Goal: Task Accomplishment & Management: Manage account settings

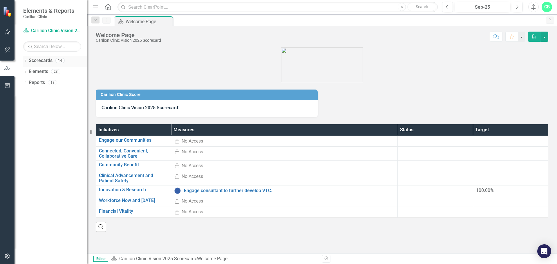
click at [25, 62] on icon "Dropdown" at bounding box center [25, 61] width 4 height 3
click at [29, 72] on icon "Dropdown" at bounding box center [28, 71] width 4 height 3
click at [34, 93] on icon "Dropdown" at bounding box center [34, 93] width 4 height 3
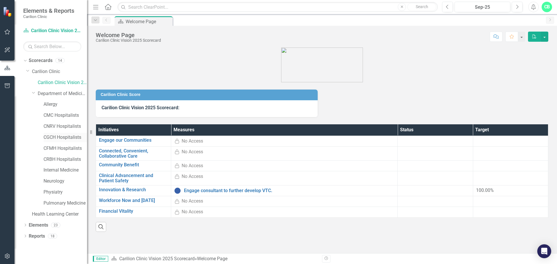
click at [55, 138] on link "CGCH Hospitalists" at bounding box center [64, 137] width 43 height 7
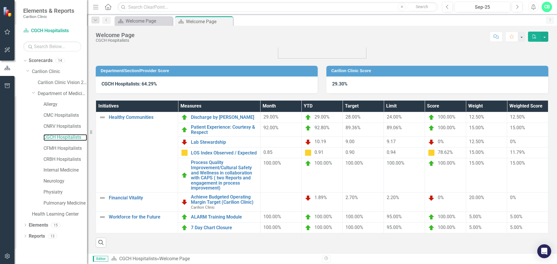
scroll to position [31, 0]
click at [271, 139] on div at bounding box center [280, 142] width 35 height 7
click at [533, 36] on icon "PDF" at bounding box center [533, 37] width 5 height 4
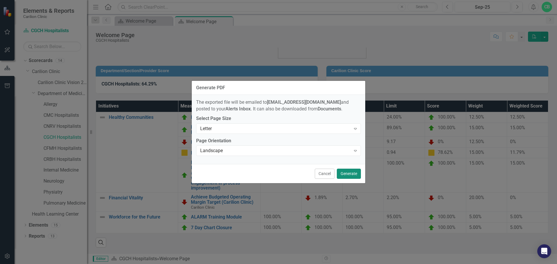
click at [350, 175] on button "Generate" at bounding box center [349, 174] width 24 height 10
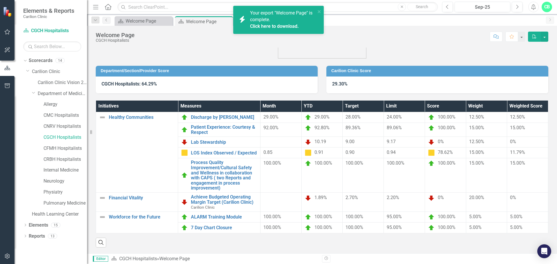
click at [266, 26] on link "Click here to download." at bounding box center [274, 26] width 49 height 6
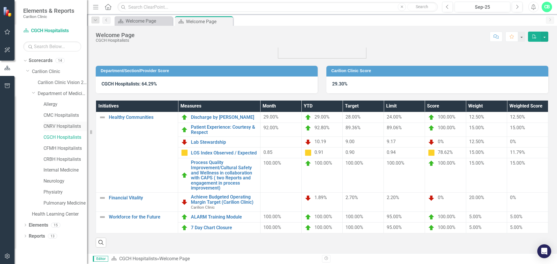
click at [60, 128] on link "CNRV Hospitalists" at bounding box center [64, 126] width 43 height 7
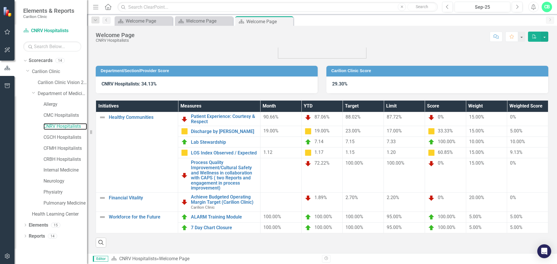
scroll to position [31, 0]
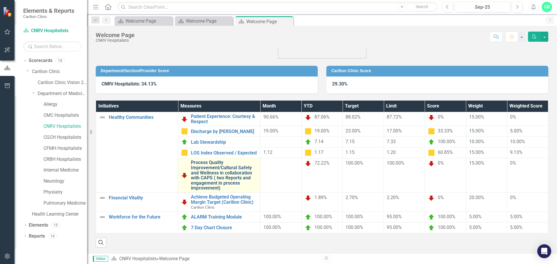
click at [229, 170] on link "Process Quality Improvement/Cultural Safety and Wellness in collaboration with …" at bounding box center [224, 175] width 66 height 31
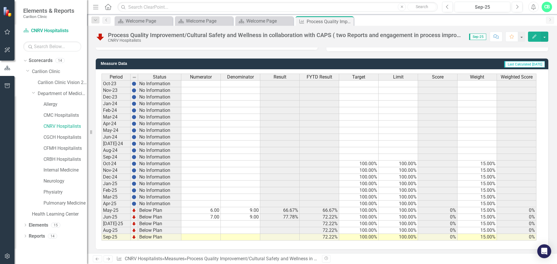
scroll to position [141, 0]
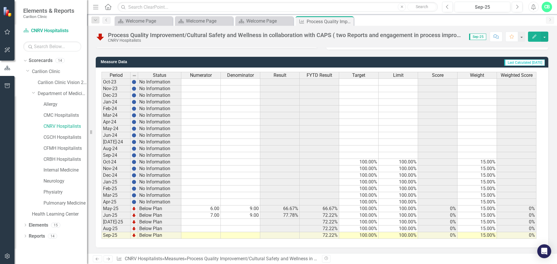
click at [215, 222] on td at bounding box center [200, 222] width 39 height 7
click at [218, 234] on td at bounding box center [200, 235] width 39 height 7
type textarea "9"
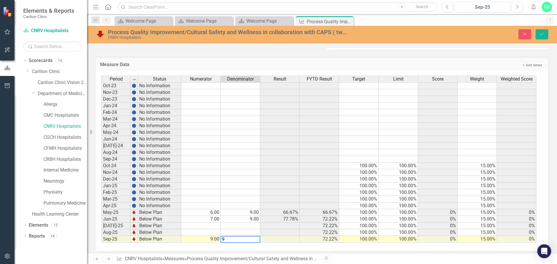
type textarea "9"
click at [276, 235] on td at bounding box center [279, 232] width 39 height 7
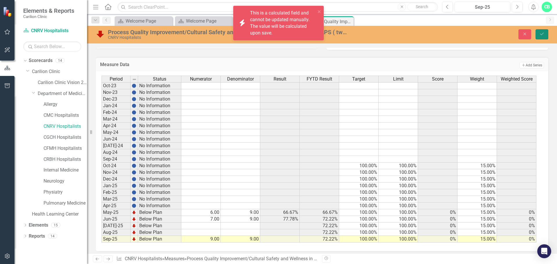
click at [540, 32] on icon "Save" at bounding box center [541, 34] width 5 height 4
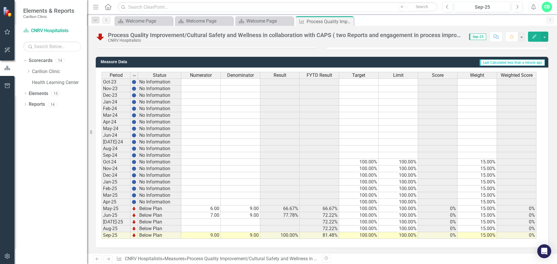
click at [212, 222] on td at bounding box center [200, 222] width 39 height 7
type textarea "0"
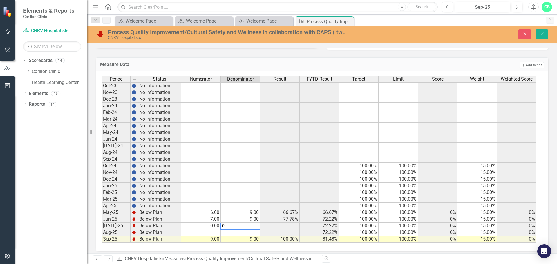
type textarea "0"
click at [227, 233] on td at bounding box center [240, 232] width 39 height 7
click at [212, 232] on td at bounding box center [200, 232] width 39 height 7
click at [287, 257] on div "Process Quality Improvement/Cultural Safety and Wellness in collaboration with …" at bounding box center [333, 259] width 292 height 6
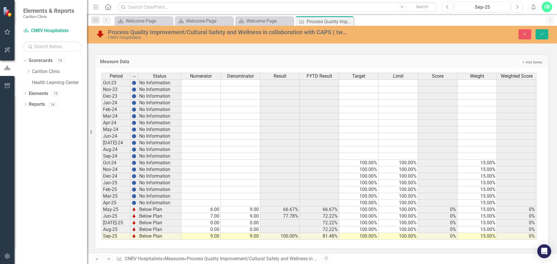
scroll to position [144, 0]
click at [217, 209] on td "6.00" at bounding box center [200, 209] width 39 height 7
type textarea "0"
click at [258, 169] on td at bounding box center [240, 169] width 39 height 7
click at [541, 31] on button "Save" at bounding box center [541, 34] width 13 height 10
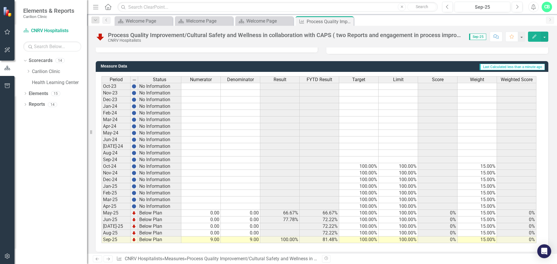
scroll to position [141, 0]
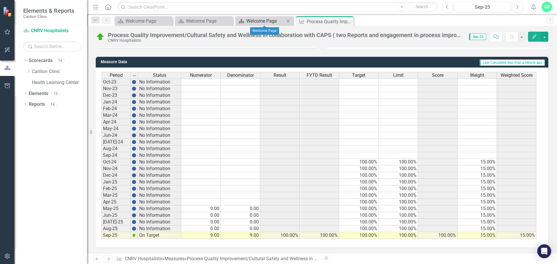
click at [268, 23] on div "Welcome Page" at bounding box center [265, 20] width 38 height 7
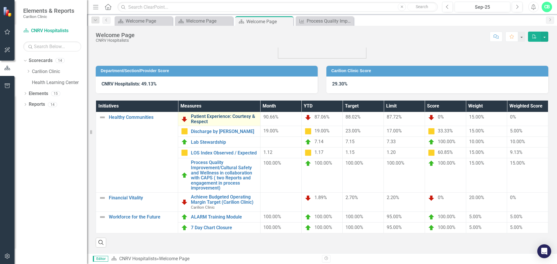
scroll to position [31, 0]
click at [531, 39] on button "PDF" at bounding box center [534, 37] width 13 height 10
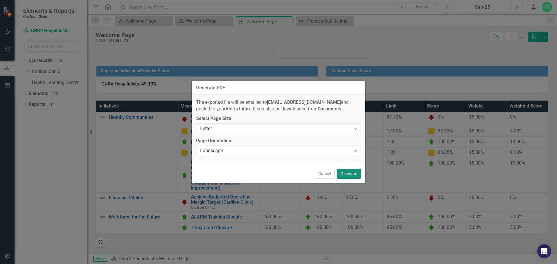
click at [353, 175] on button "Generate" at bounding box center [349, 174] width 24 height 10
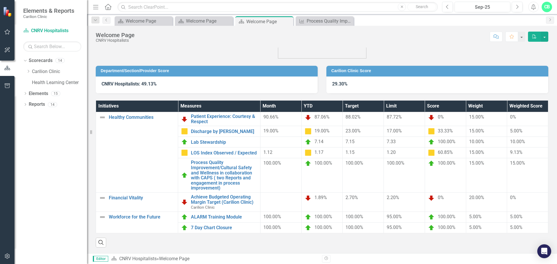
click at [533, 36] on icon "PDF" at bounding box center [533, 37] width 5 height 4
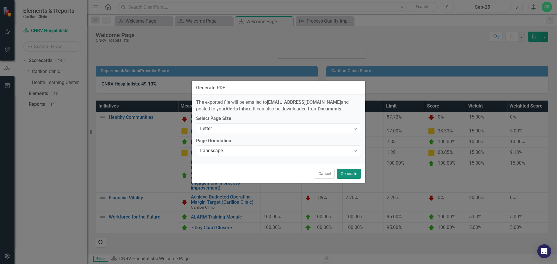
click at [347, 170] on button "Generate" at bounding box center [349, 174] width 24 height 10
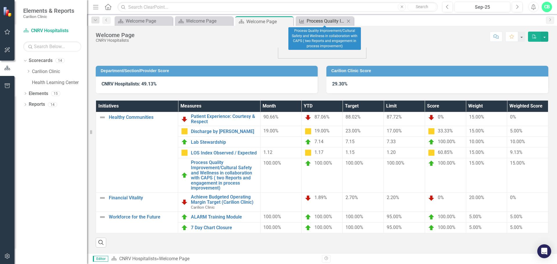
click at [333, 19] on div "Process Quality Improvement/Cultural Safety and Wellness in collaboration with …" at bounding box center [325, 20] width 38 height 7
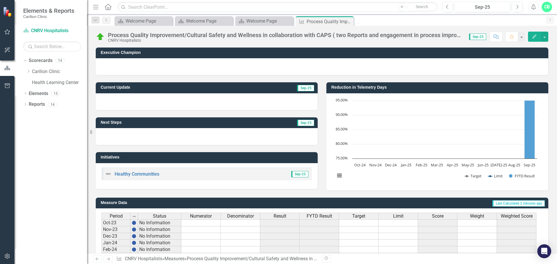
click at [0, 0] on icon "Close" at bounding box center [0, 0] width 0 height 0
